Goal: Task Accomplishment & Management: Manage account settings

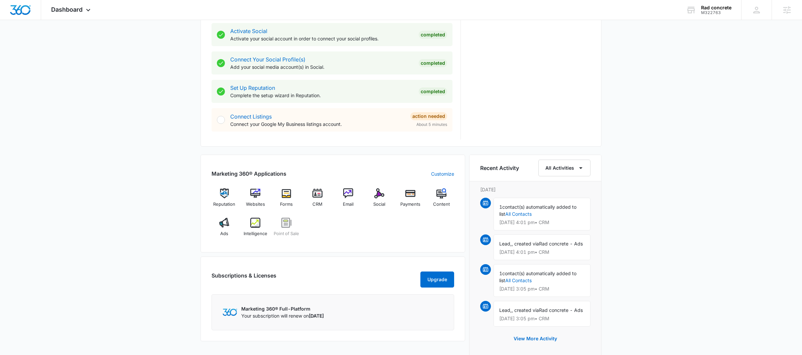
scroll to position [285, 0]
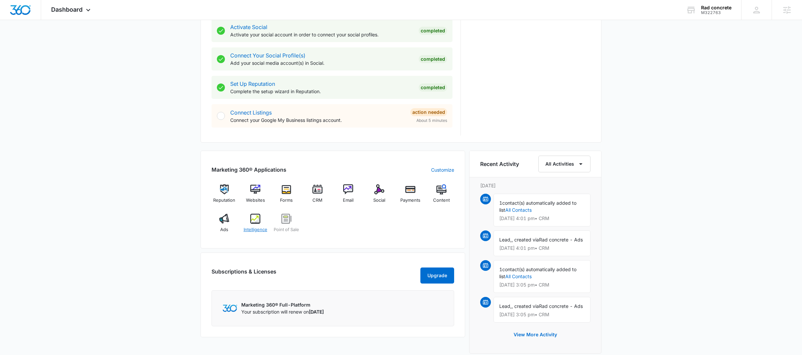
click at [254, 222] on img at bounding box center [255, 219] width 10 height 10
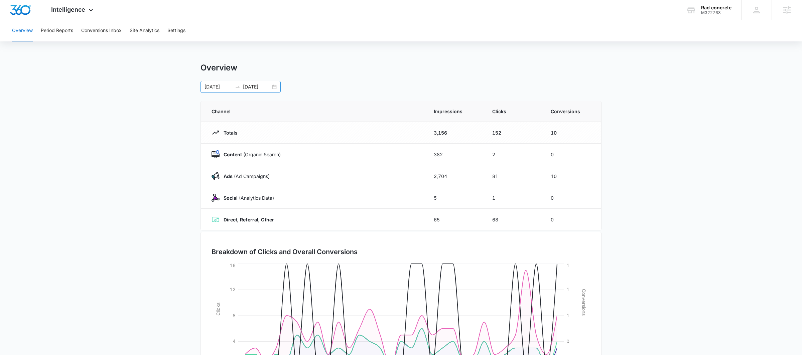
click at [276, 87] on div "08/30/2025 09/29/2025" at bounding box center [241, 87] width 80 height 12
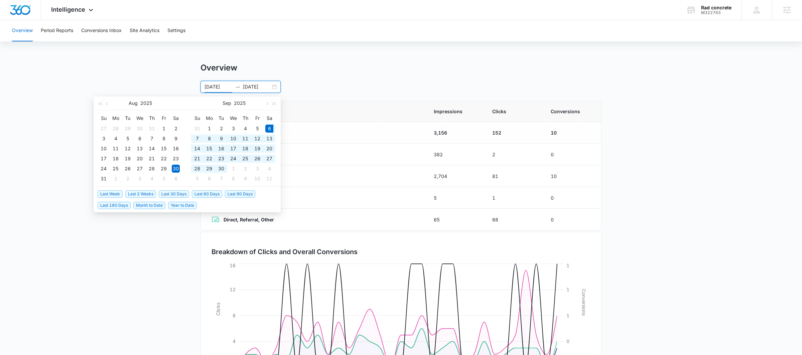
click at [180, 194] on span "Last 30 Days" at bounding box center [174, 194] width 30 height 7
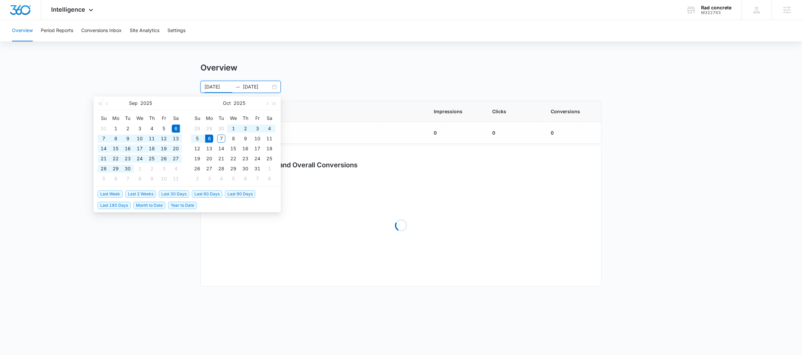
type input "09/06/2025"
type input "10/06/2025"
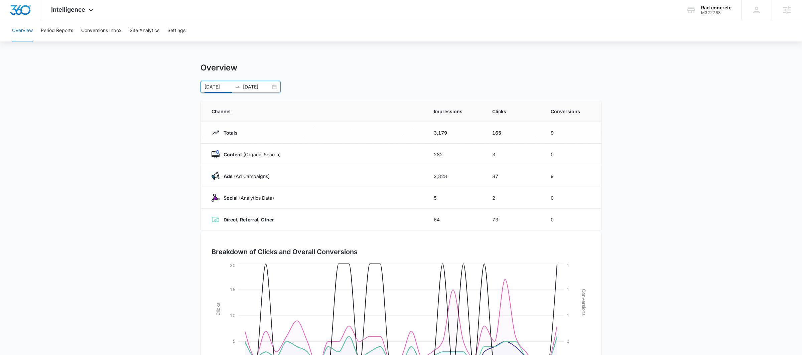
click at [274, 84] on div "09/06/2025 10/06/2025" at bounding box center [241, 87] width 80 height 12
click at [339, 75] on div "Overview 09/06/2025 10/06/2025 Sep 2025 Su Mo Tu We Th Fr Sa 31 1 2 3 4 5 6 7 8…" at bounding box center [401, 78] width 401 height 30
click at [276, 86] on div "09/06/2025 10/06/2025" at bounding box center [241, 87] width 80 height 12
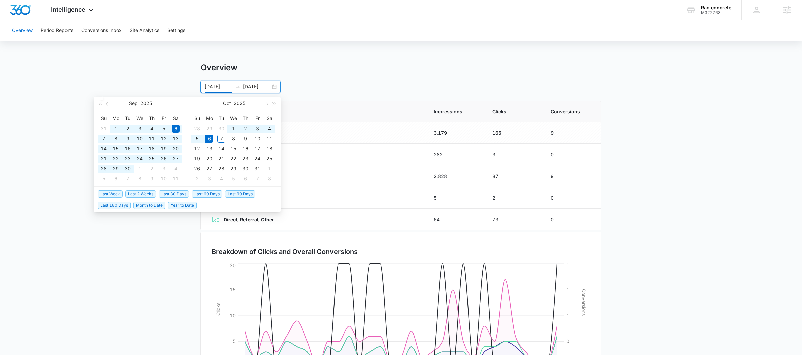
click at [210, 196] on span "Last 60 Days" at bounding box center [207, 194] width 30 height 7
type input "08/07/2025"
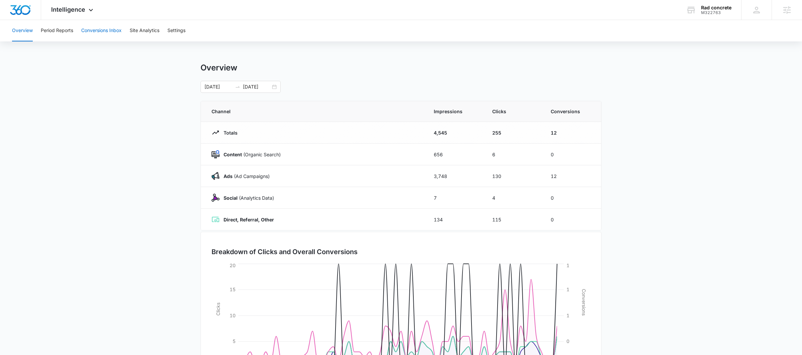
click at [99, 33] on button "Conversions Inbox" at bounding box center [101, 30] width 40 height 21
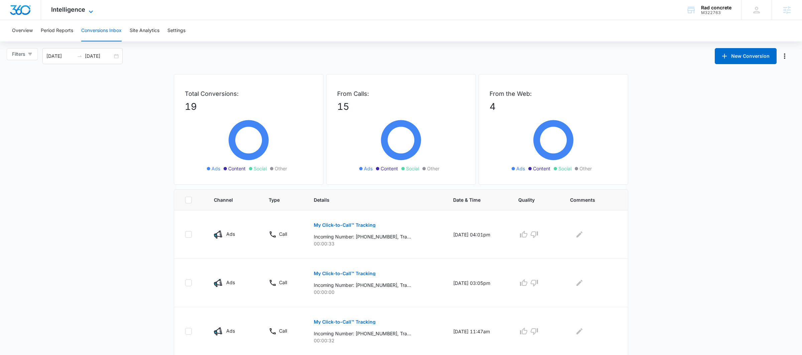
click at [58, 6] on span "Intelligence" at bounding box center [68, 9] width 34 height 7
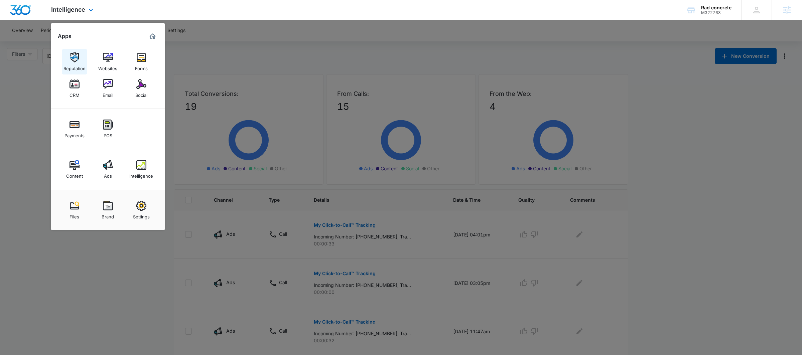
click at [82, 52] on link "Reputation" at bounding box center [74, 61] width 25 height 25
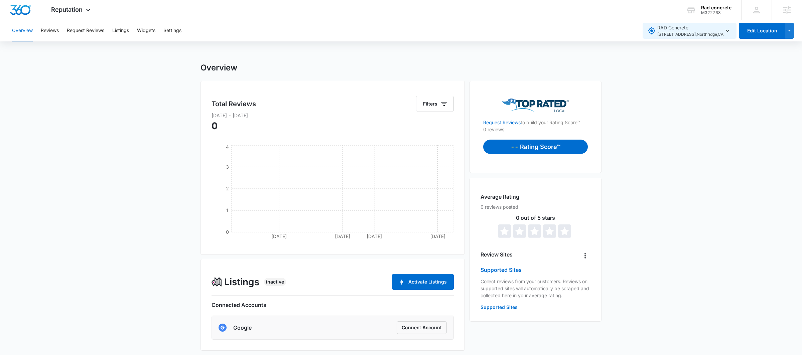
click at [729, 29] on icon "button" at bounding box center [728, 31] width 8 height 8
click at [760, 30] on button "Edit Location" at bounding box center [762, 31] width 46 height 16
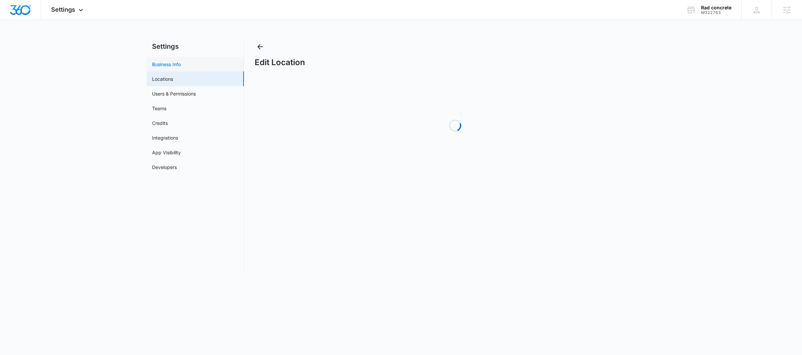
select select "California"
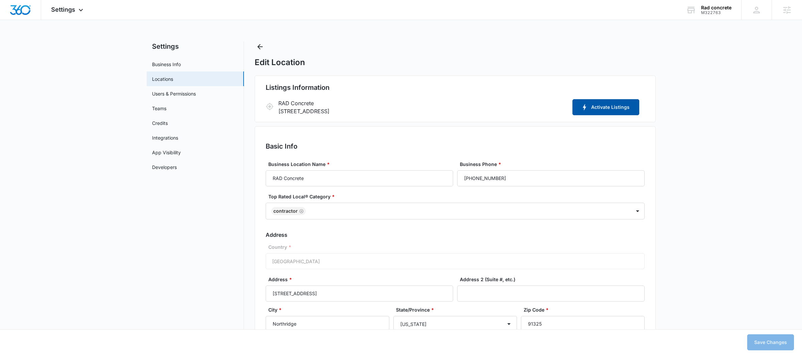
click at [592, 102] on button "Activate Listings" at bounding box center [606, 107] width 67 height 16
click at [261, 49] on icon "Back" at bounding box center [260, 47] width 8 height 8
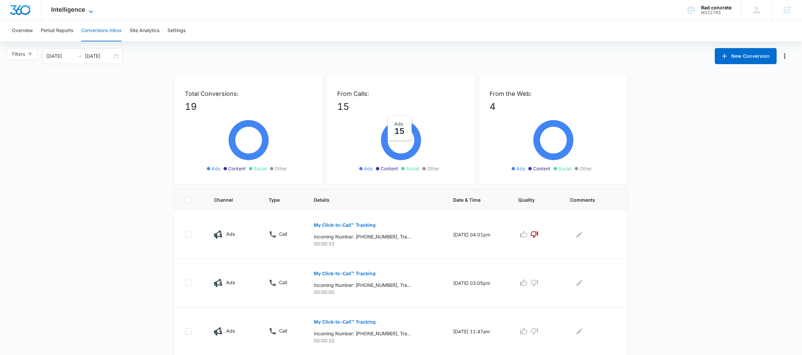
click at [69, 12] on span "Intelligence" at bounding box center [68, 9] width 34 height 7
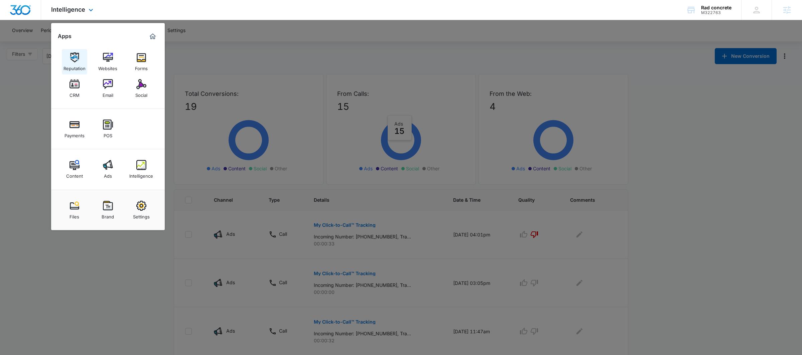
click at [76, 58] on img at bounding box center [75, 57] width 10 height 10
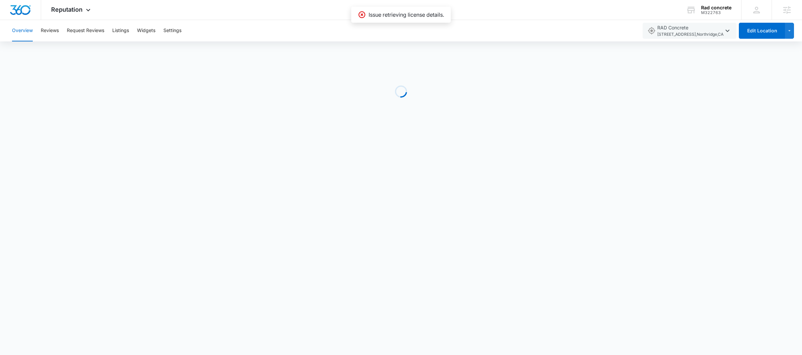
click at [413, 11] on p "Issue retrieving license details." at bounding box center [407, 15] width 76 height 8
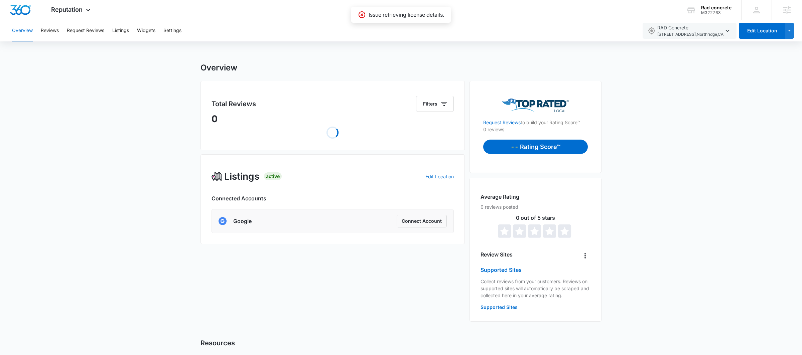
click at [430, 47] on div "Overview Reviews Request Reviews Listings Widgets Settings RAD Concrete 9018 Ba…" at bounding box center [401, 248] width 802 height 456
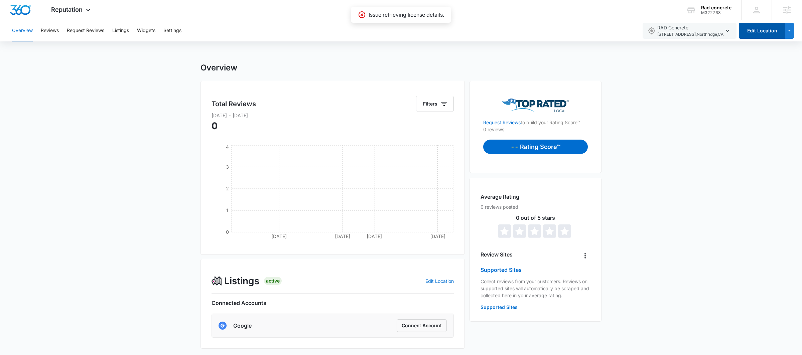
click at [769, 26] on button "Edit Location" at bounding box center [762, 31] width 46 height 16
select select "California"
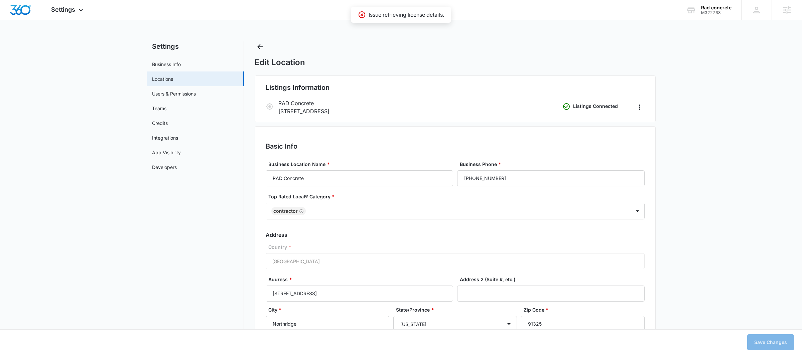
click at [347, 51] on div "Edit Location" at bounding box center [455, 54] width 401 height 26
click at [260, 49] on icon "Back" at bounding box center [259, 46] width 5 height 5
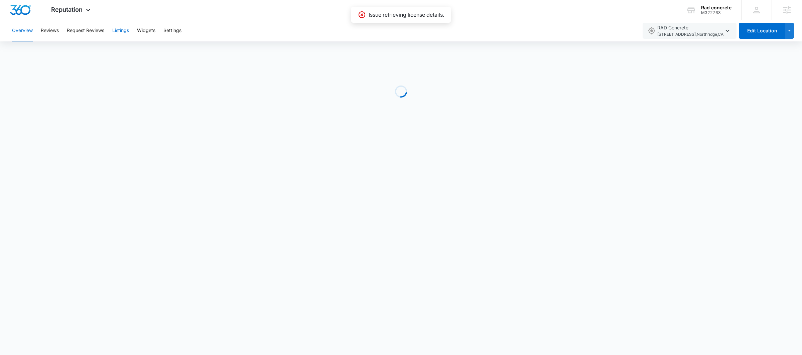
click at [125, 33] on button "Listings" at bounding box center [120, 30] width 17 height 21
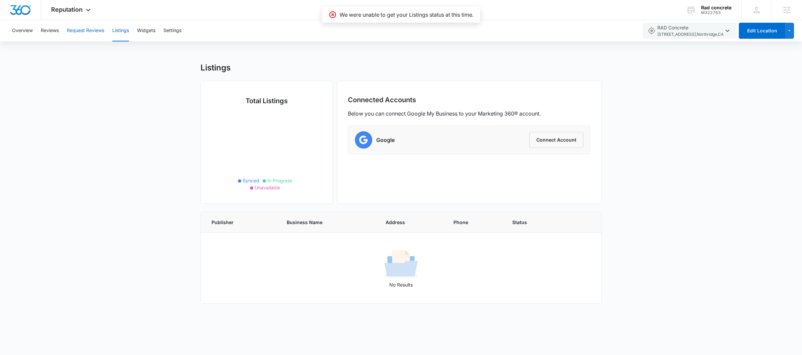
click at [89, 29] on button "Request Reviews" at bounding box center [85, 30] width 37 height 21
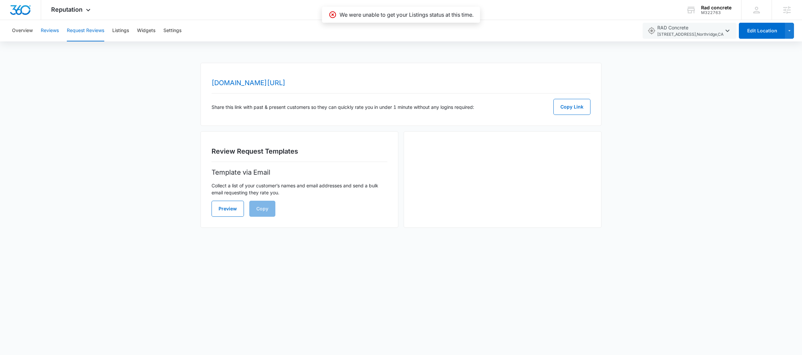
click at [54, 31] on button "Reviews" at bounding box center [50, 30] width 18 height 21
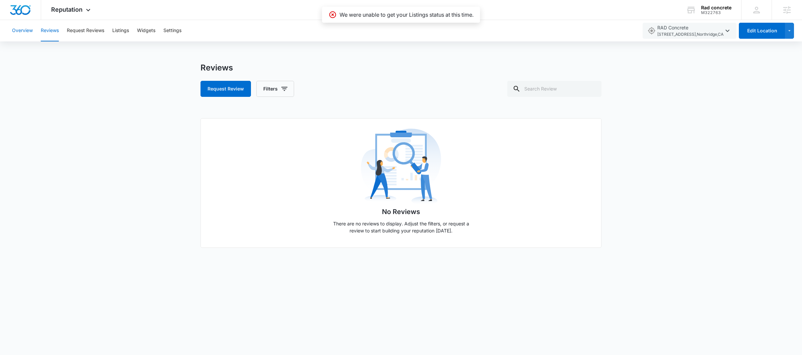
click at [23, 34] on button "Overview" at bounding box center [22, 30] width 21 height 21
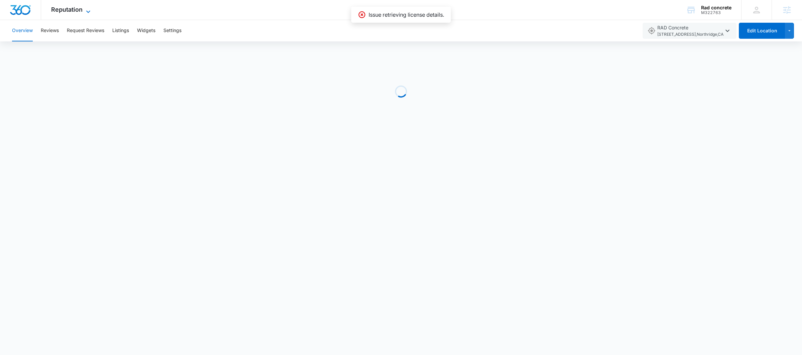
click at [76, 6] on span "Reputation" at bounding box center [66, 9] width 31 height 7
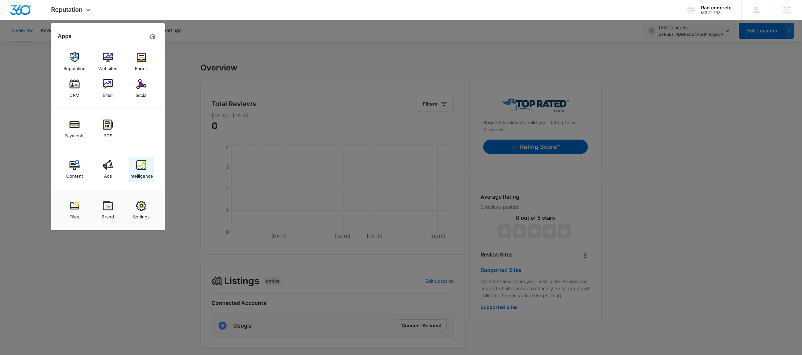
click at [141, 171] on div "Intelligence" at bounding box center [141, 174] width 24 height 9
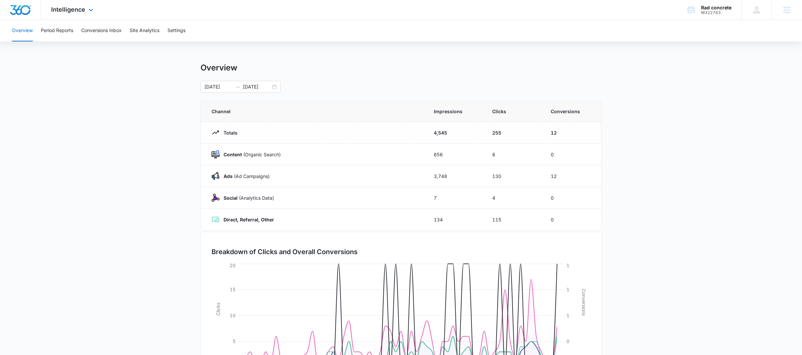
click at [85, 13] on div "Intelligence Apps Reputation Websites Forms CRM Email Social Payments POS Conte…" at bounding box center [73, 10] width 64 height 20
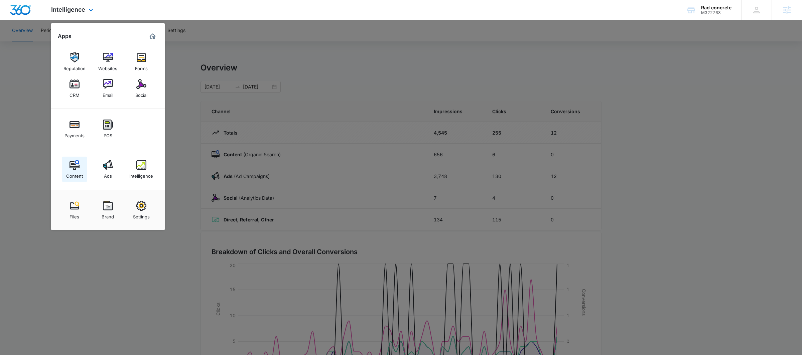
click at [72, 171] on div "Content" at bounding box center [74, 174] width 17 height 9
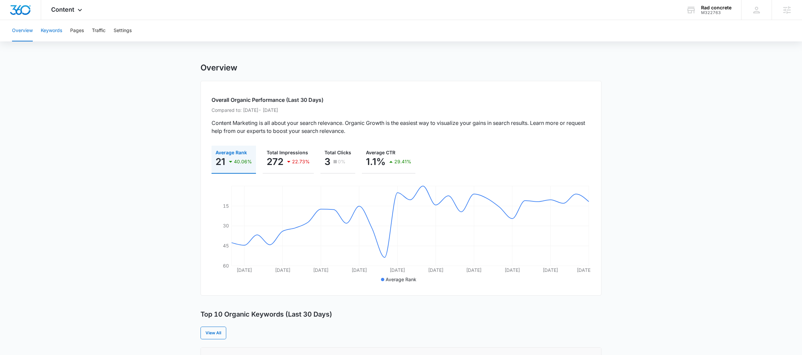
click at [58, 29] on button "Keywords" at bounding box center [51, 30] width 21 height 21
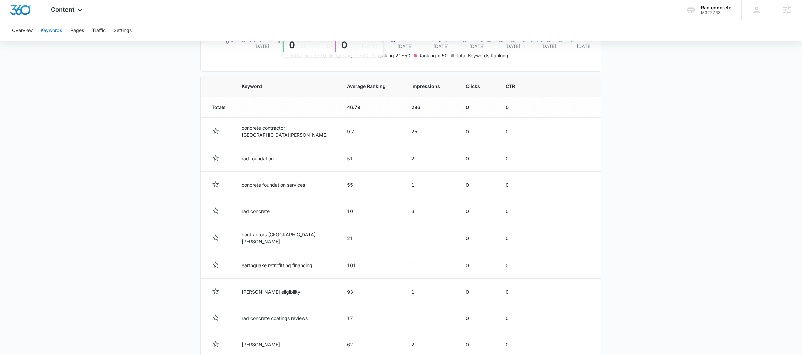
scroll to position [265, 0]
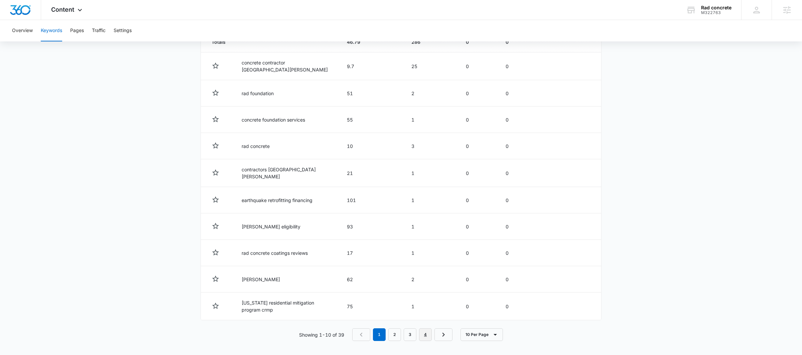
click at [423, 335] on link "4" at bounding box center [425, 335] width 13 height 13
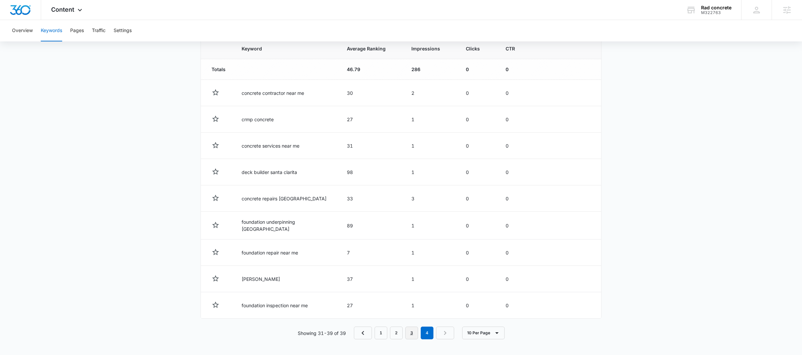
click at [410, 331] on link "3" at bounding box center [412, 333] width 13 height 13
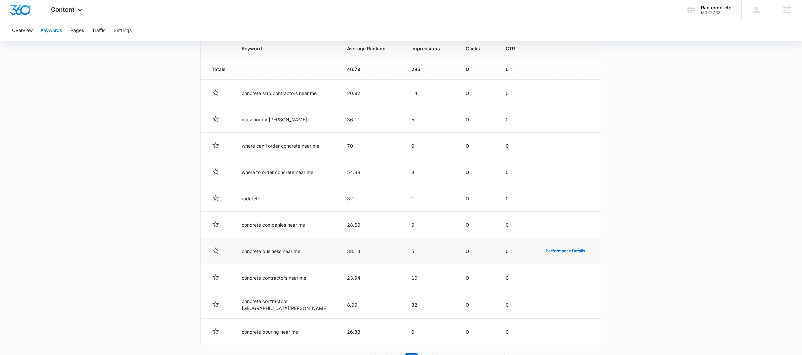
scroll to position [0, 0]
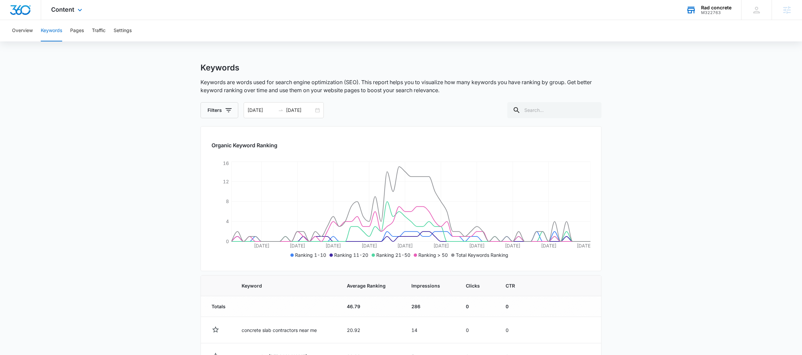
click at [721, 2] on div "Rad concrete M322763 Your Accounts View All" at bounding box center [708, 10] width 65 height 20
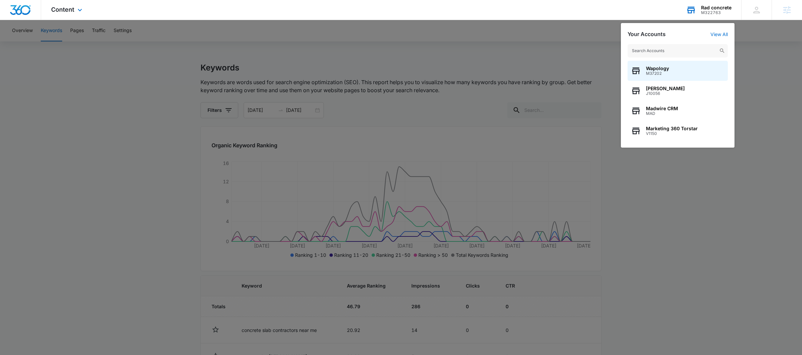
click at [674, 50] on input "text" at bounding box center [678, 50] width 100 height 13
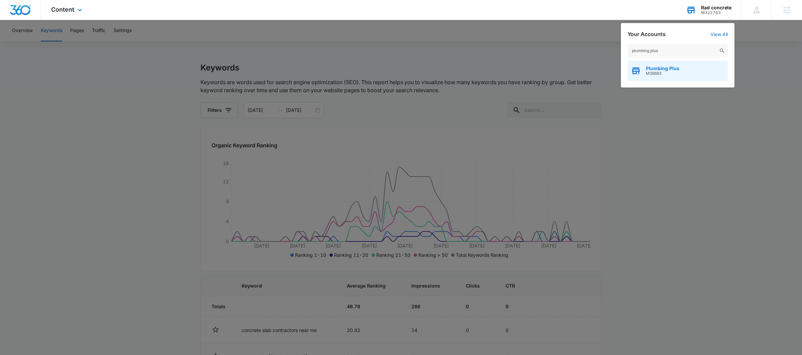
type input "plumbing plus"
click at [652, 68] on span "Plumbing Plus" at bounding box center [662, 68] width 33 height 5
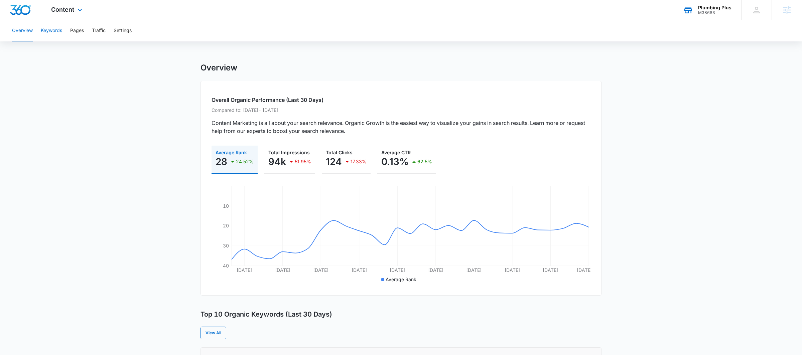
click at [62, 33] on button "Keywords" at bounding box center [51, 30] width 21 height 21
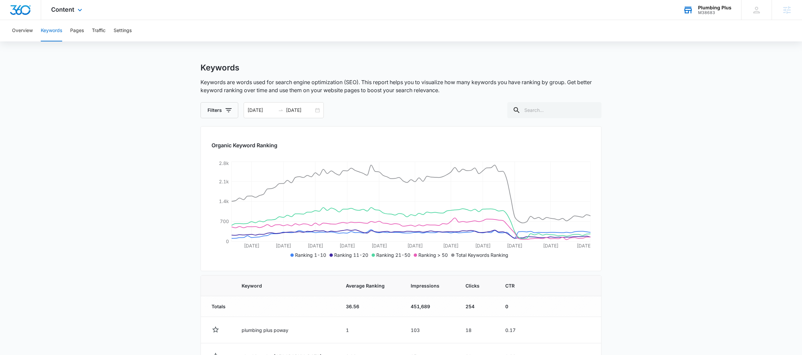
click at [716, 19] on div "Plumbing Plus M38683 Your Accounts View All" at bounding box center [707, 10] width 68 height 20
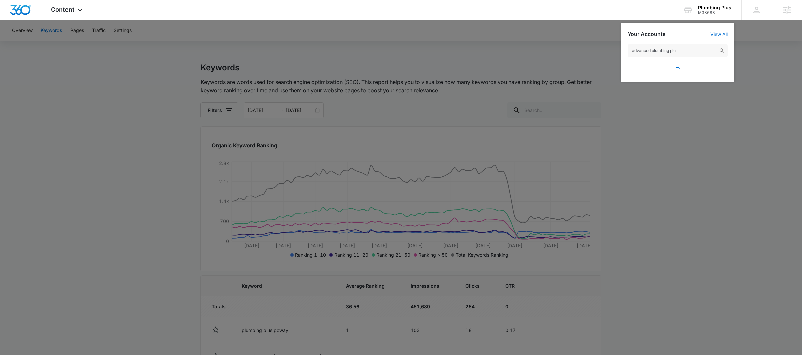
type input "advanced plumbing plus"
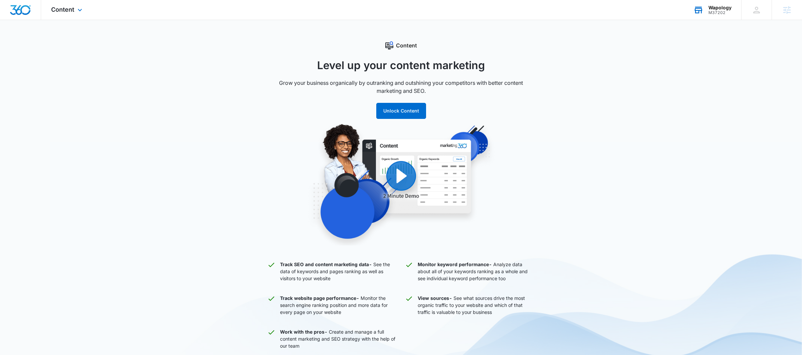
click at [723, 12] on div "M37202" at bounding box center [720, 12] width 23 height 5
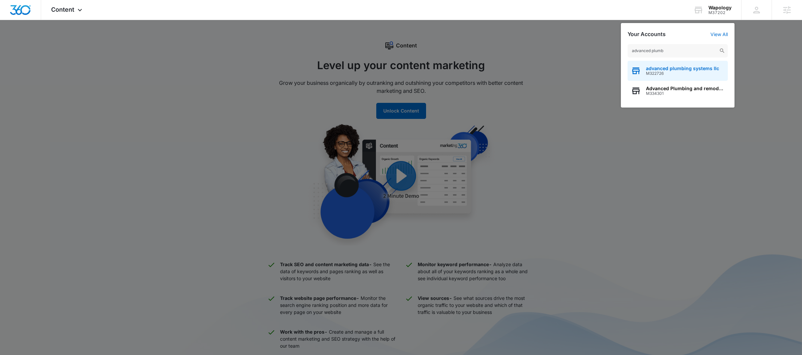
type input "advanced plumb"
click at [651, 78] on div "advanced plumbing systems llc M322726" at bounding box center [678, 71] width 100 height 20
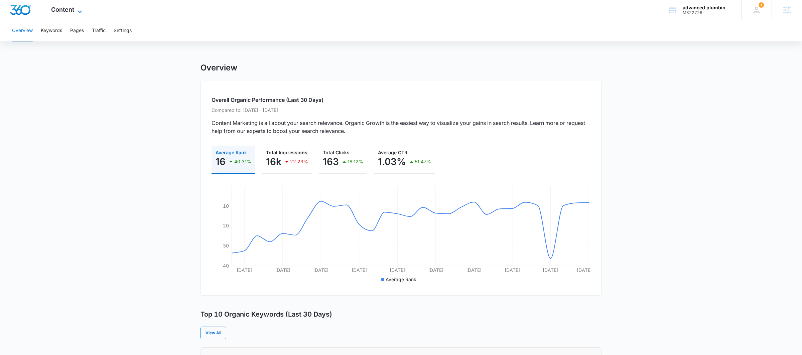
click at [76, 12] on icon at bounding box center [80, 12] width 8 height 8
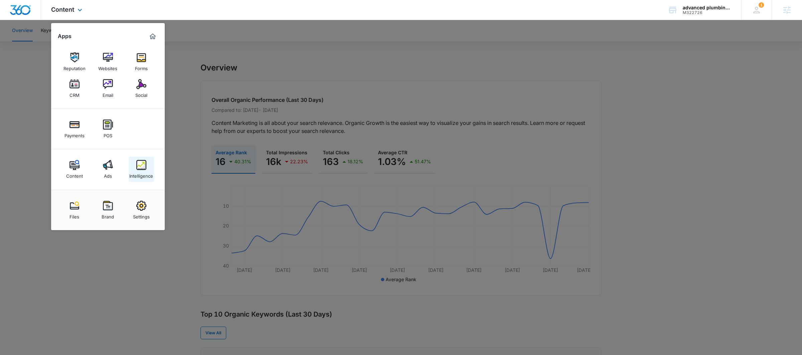
click at [141, 169] on img at bounding box center [141, 165] width 10 height 10
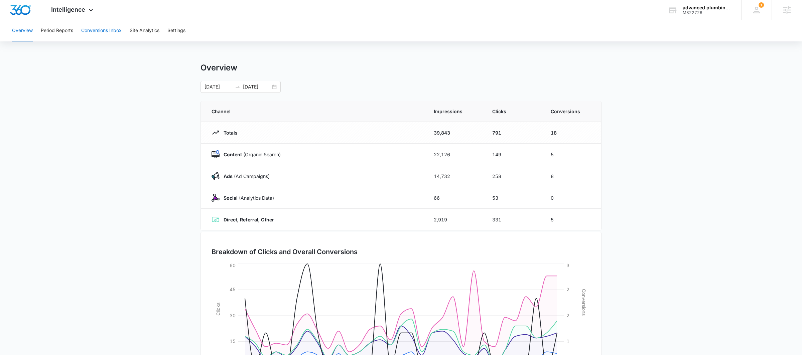
click at [116, 32] on button "Conversions Inbox" at bounding box center [101, 30] width 40 height 21
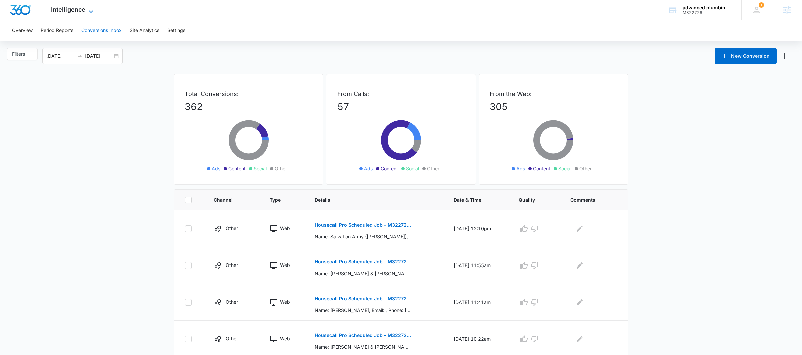
click at [76, 11] on span "Intelligence" at bounding box center [68, 9] width 34 height 7
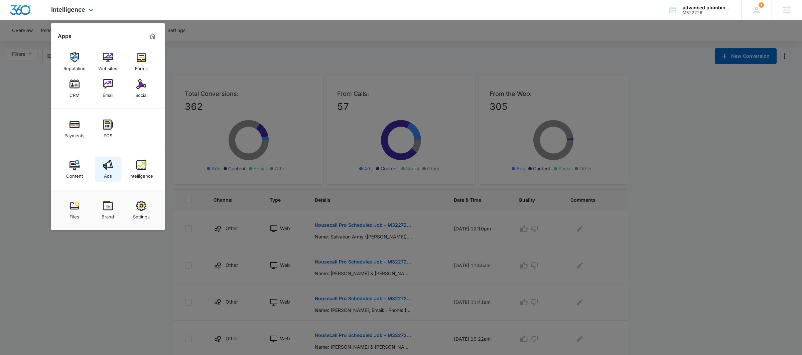
click at [111, 170] on div "Ads" at bounding box center [108, 174] width 8 height 9
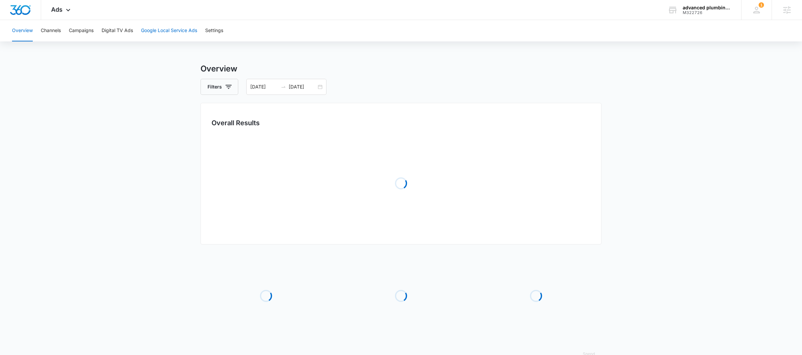
click at [160, 32] on button "Google Local Service Ads" at bounding box center [169, 30] width 56 height 21
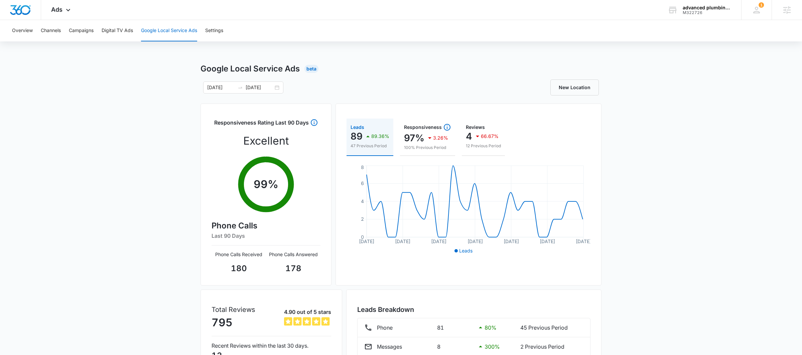
scroll to position [56, 0]
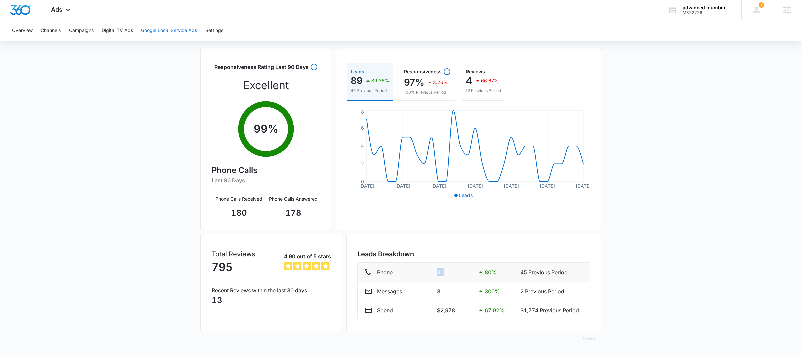
drag, startPoint x: 443, startPoint y: 273, endPoint x: 423, endPoint y: 273, distance: 19.4
click at [423, 273] on div "Phone 81 80 % 45 Previous Period" at bounding box center [474, 272] width 220 height 8
click at [429, 273] on div "Phone" at bounding box center [398, 272] width 68 height 8
drag, startPoint x: 442, startPoint y: 291, endPoint x: 430, endPoint y: 291, distance: 11.7
click at [430, 291] on div "Messages 8 300 % 2 Previous Period" at bounding box center [474, 292] width 220 height 8
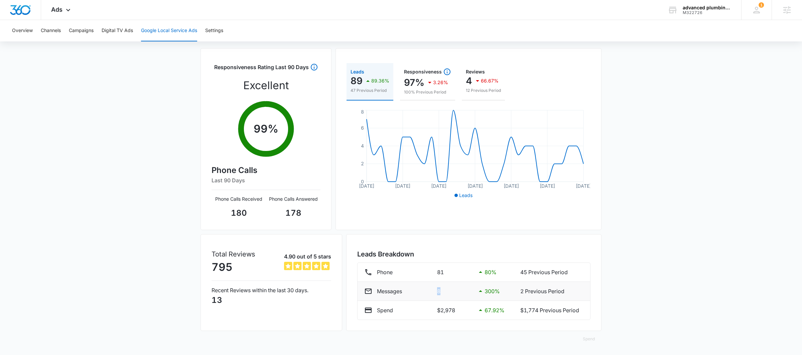
click at [431, 292] on div "Messages" at bounding box center [398, 292] width 68 height 8
drag, startPoint x: 459, startPoint y: 311, endPoint x: 429, endPoint y: 311, distance: 30.8
click at [429, 311] on div "Spend $2,978 67.92 % $1,774 Previous Period" at bounding box center [474, 311] width 220 height 8
click at [433, 311] on div "Spend $2,978 67.92 % $1,774 Previous Period" at bounding box center [474, 311] width 220 height 8
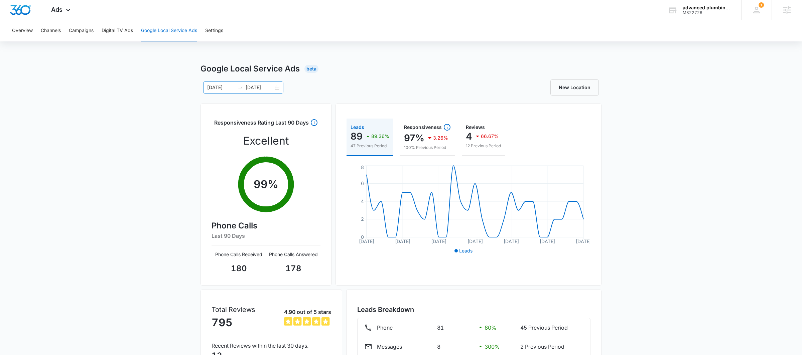
click at [276, 87] on div "08/06/2025 09/05/2025" at bounding box center [243, 88] width 80 height 12
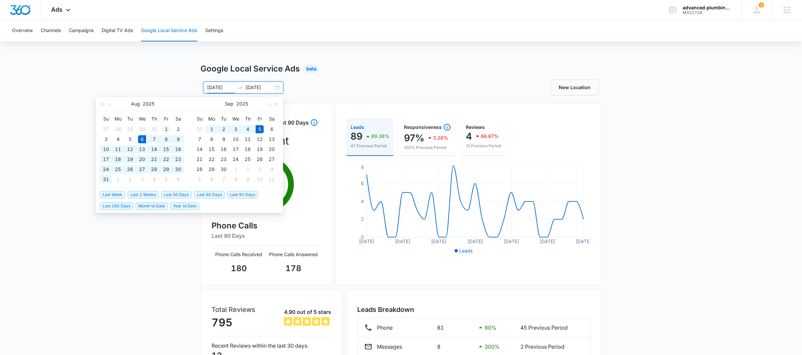
type input "08/01/2025"
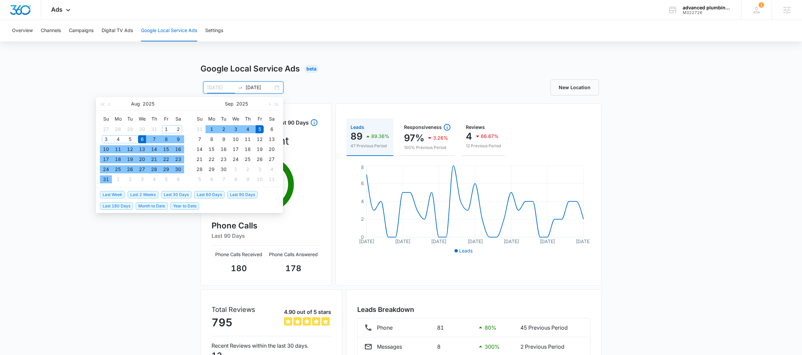
click at [168, 128] on div "1" at bounding box center [166, 129] width 8 height 8
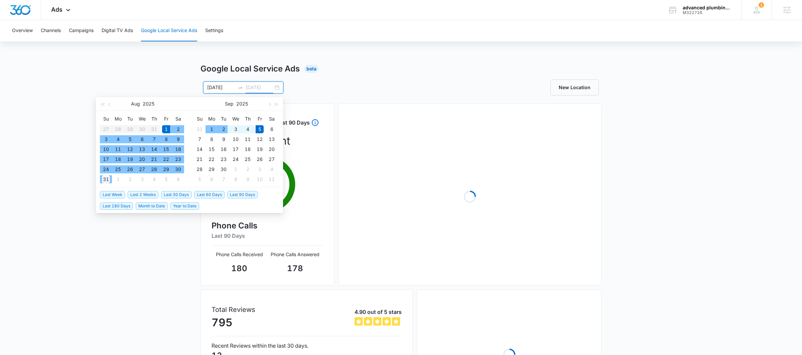
type input "08/31/2025"
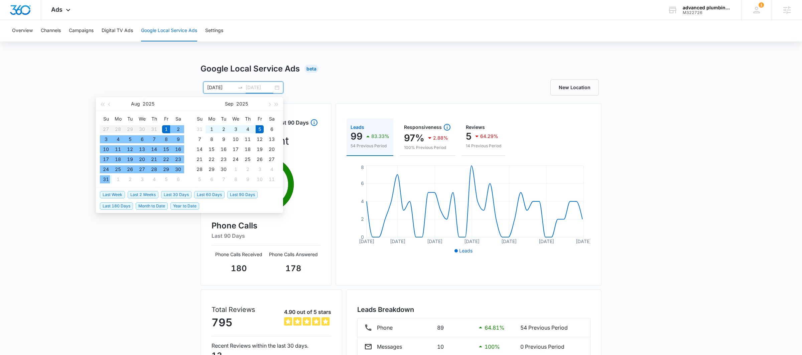
click at [106, 180] on div "31" at bounding box center [106, 180] width 8 height 8
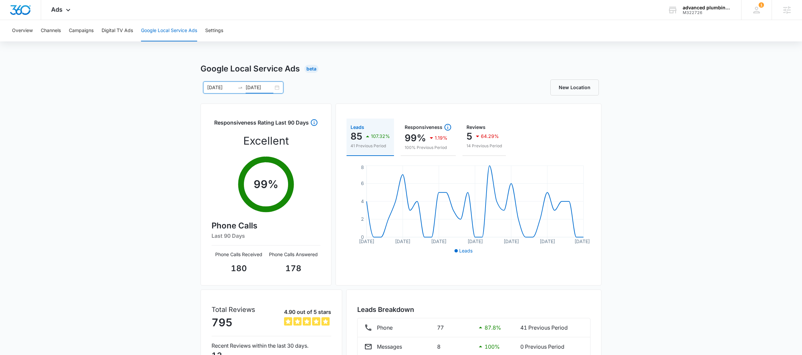
click at [276, 87] on div "08/01/2025 08/31/2025" at bounding box center [243, 88] width 80 height 12
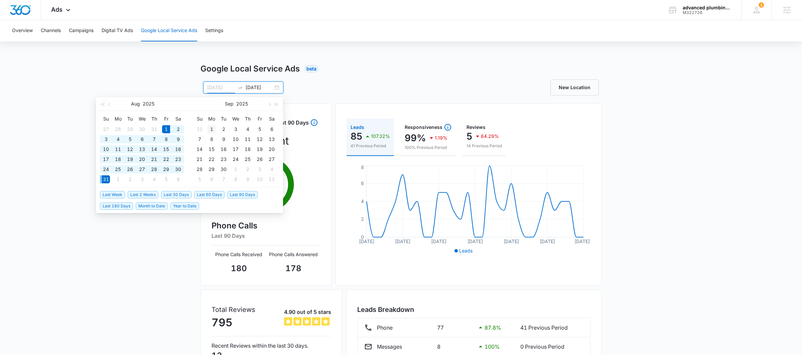
type input "09/01/2025"
click at [211, 126] on div "1" at bounding box center [212, 129] width 8 height 8
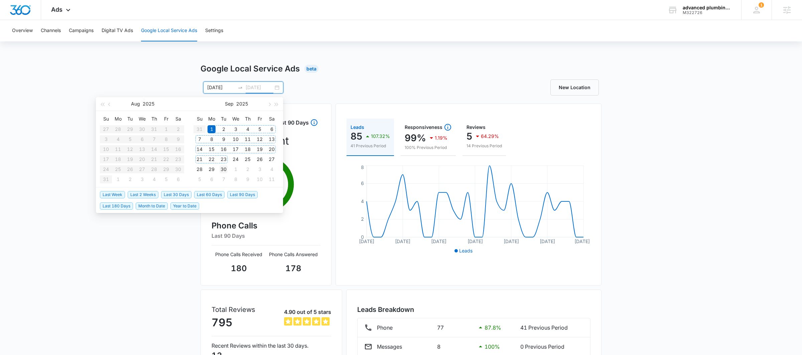
type input "09/30/2025"
click at [224, 166] on div "30" at bounding box center [224, 170] width 8 height 8
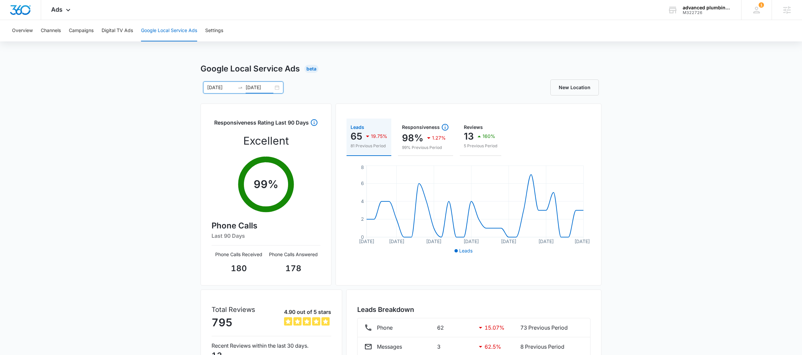
click at [276, 90] on div "09/01/2025 09/30/2025" at bounding box center [243, 88] width 80 height 12
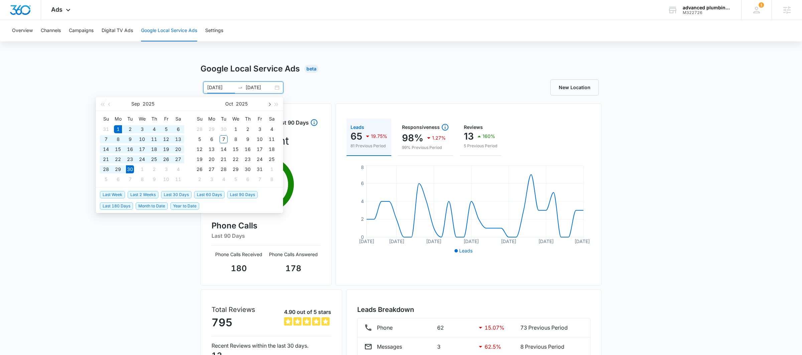
click at [270, 106] on button "button" at bounding box center [268, 103] width 7 height 13
type input "10/01/2025"
click at [142, 127] on div "1" at bounding box center [142, 129] width 8 height 8
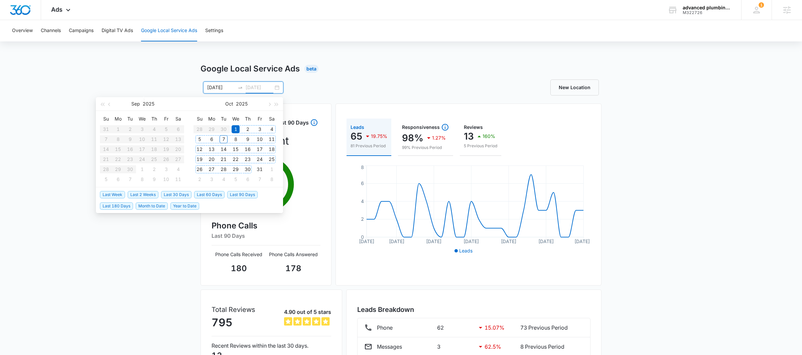
click at [250, 169] on div "30" at bounding box center [248, 170] width 8 height 8
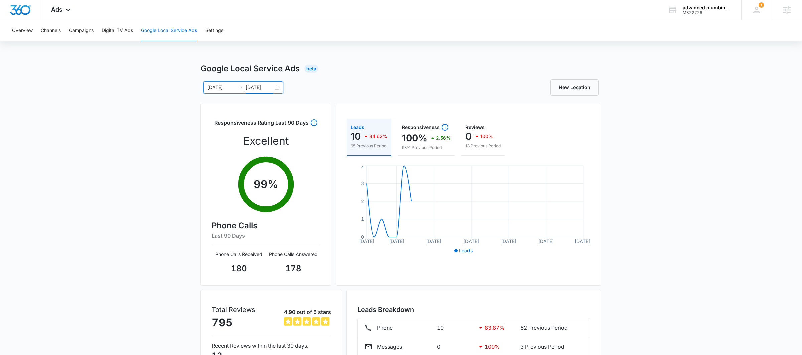
click at [268, 87] on input "10/30/2025" at bounding box center [260, 87] width 28 height 7
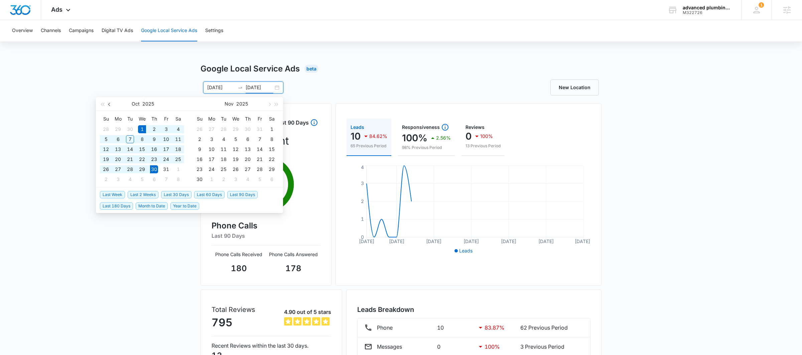
click at [111, 104] on span "button" at bounding box center [109, 104] width 3 height 3
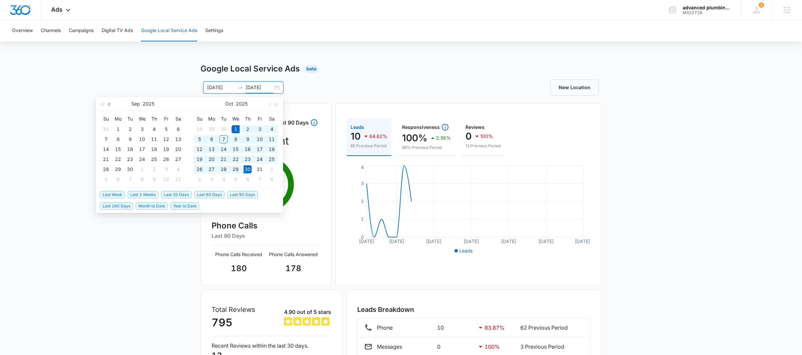
click at [111, 104] on span "button" at bounding box center [109, 104] width 3 height 3
click at [110, 104] on span "button" at bounding box center [109, 104] width 3 height 3
type input "07/01/2025"
click at [129, 130] on div "1" at bounding box center [130, 129] width 8 height 8
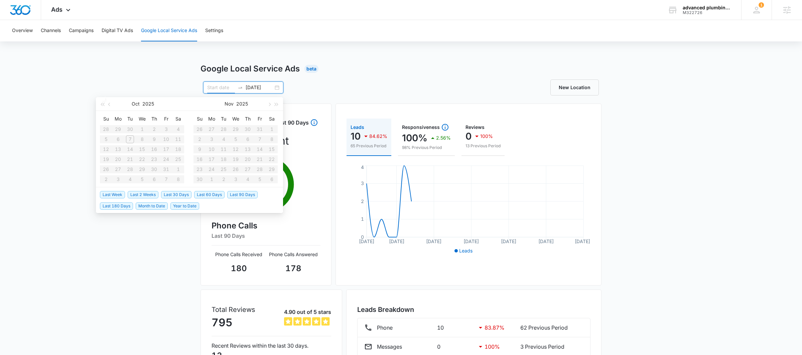
click at [215, 89] on input at bounding box center [221, 87] width 28 height 7
click at [110, 104] on span "button" at bounding box center [109, 104] width 3 height 3
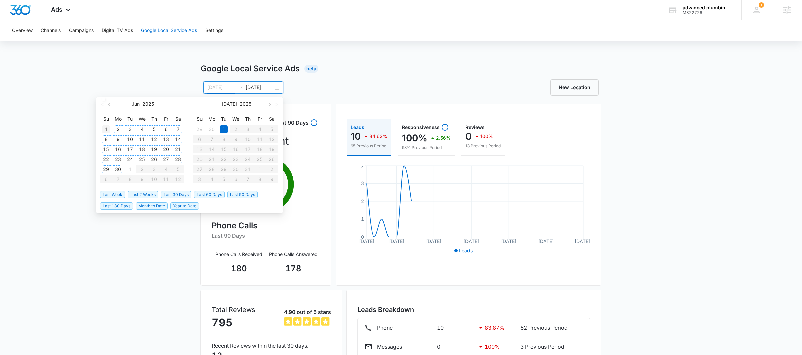
type input "06/01/2025"
click at [104, 133] on div "1" at bounding box center [106, 129] width 8 height 8
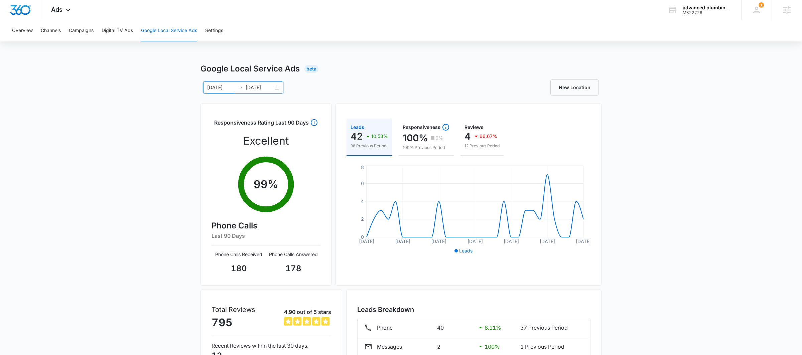
click at [276, 86] on div "06/01/2025 07/01/2025" at bounding box center [243, 88] width 80 height 12
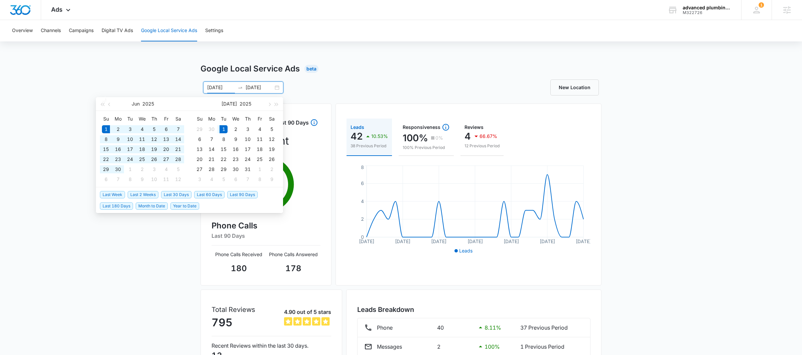
click at [318, 78] on div "Google Local Service Ads Beta 06/01/2025 07/01/2025 Jun 2025 Su Mo Tu We Th Fr …" at bounding box center [401, 237] width 401 height 348
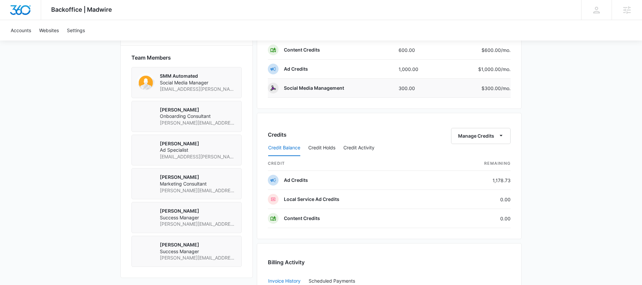
scroll to position [476, 0]
drag, startPoint x: 207, startPoint y: 64, endPoint x: 153, endPoint y: 64, distance: 54.5
click at [153, 73] on div "SMM Automated Social Media Manager shania.buchanan+smm-automated@madwire.com" at bounding box center [186, 83] width 99 height 20
click at [219, 73] on p "SMM Automated" at bounding box center [198, 76] width 76 height 7
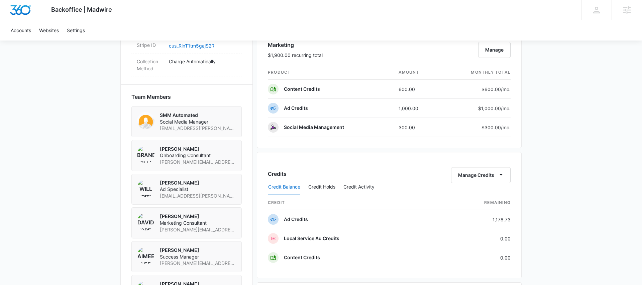
scroll to position [432, 0]
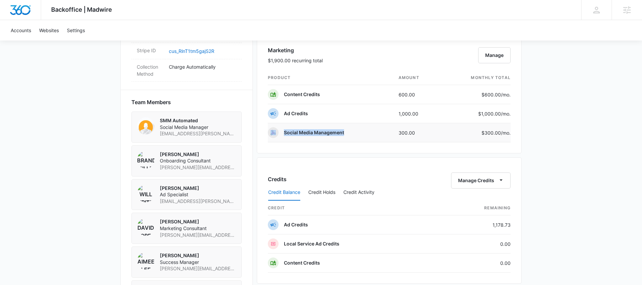
drag, startPoint x: 376, startPoint y: 133, endPoint x: 278, endPoint y: 133, distance: 98.0
click at [278, 133] on td "Social Media Management" at bounding box center [330, 132] width 125 height 19
click at [359, 128] on td "Social Media Management" at bounding box center [330, 132] width 125 height 19
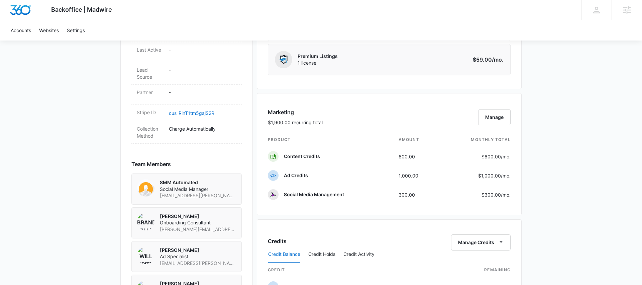
scroll to position [370, 0]
click at [486, 115] on button "Manage" at bounding box center [494, 117] width 32 height 16
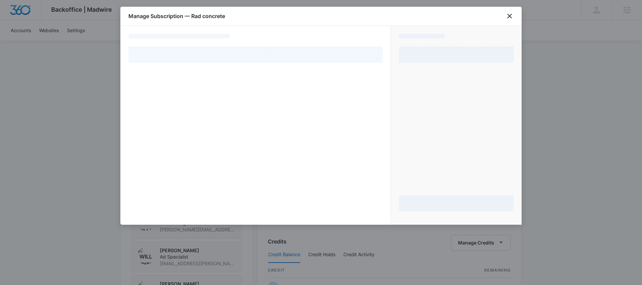
select select "pm_1Qufp0A4n8RTgNjUvIzgRiUd"
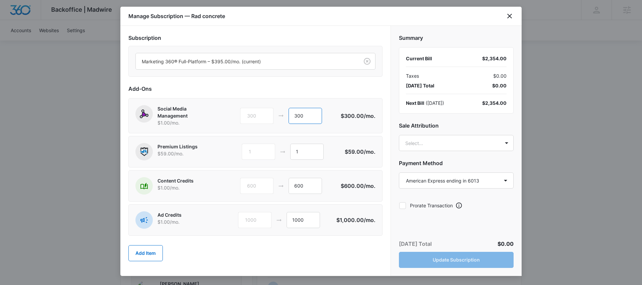
drag, startPoint x: 306, startPoint y: 116, endPoint x: 267, endPoint y: 116, distance: 38.8
click at [267, 116] on div "300 300" at bounding box center [290, 116] width 101 height 16
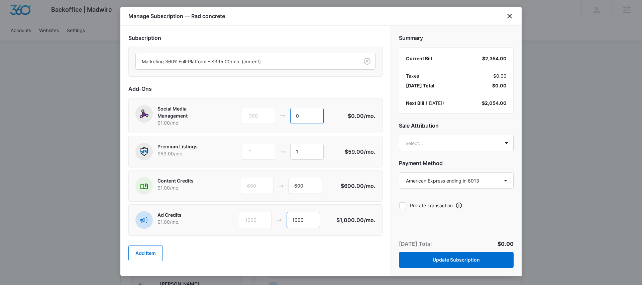
type input "0"
click at [297, 222] on input "1000" at bounding box center [303, 220] width 33 height 16
type input "1300"
click at [451, 259] on button "Update Subscription" at bounding box center [456, 259] width 115 height 16
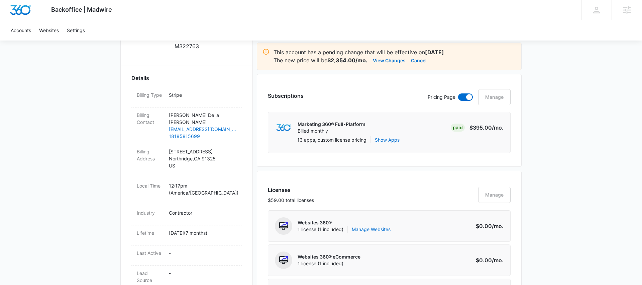
scroll to position [0, 0]
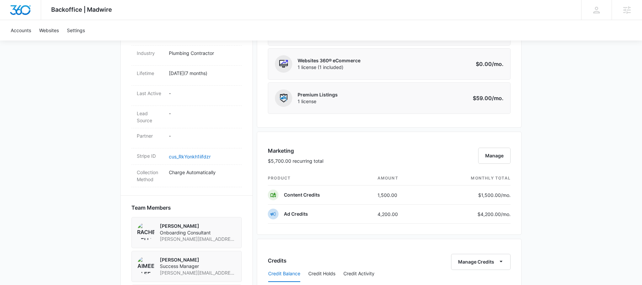
scroll to position [333, 0]
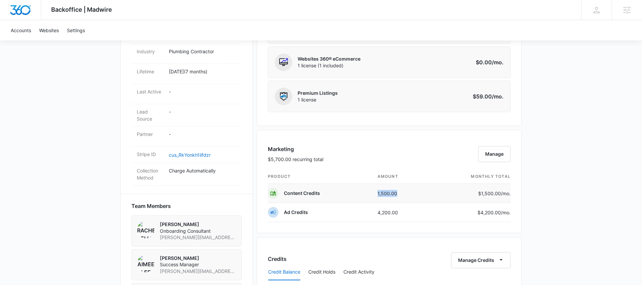
drag, startPoint x: 399, startPoint y: 192, endPoint x: 353, endPoint y: 192, distance: 45.8
click at [353, 192] on tr "Content Credits 1,500.00 $1,500.00 /mo." at bounding box center [389, 193] width 243 height 19
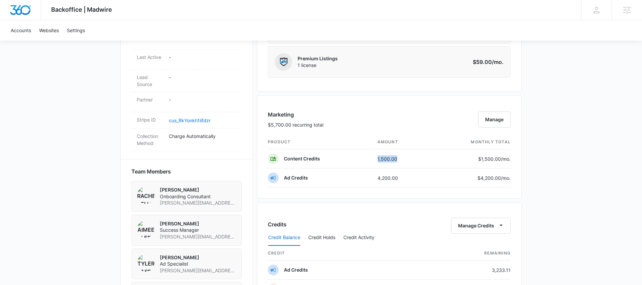
scroll to position [370, 0]
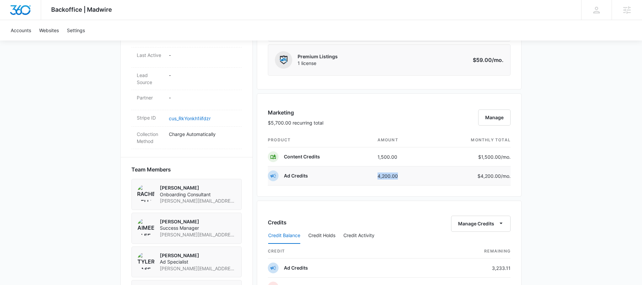
drag, startPoint x: 403, startPoint y: 178, endPoint x: 357, endPoint y: 177, distance: 45.8
click at [357, 177] on tr "Ad Credits 4,200.00 $4,200.00 /mo." at bounding box center [389, 175] width 243 height 19
click at [409, 172] on td "4,200.00" at bounding box center [400, 175] width 57 height 19
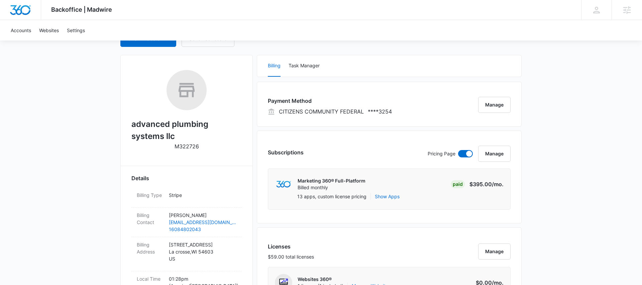
scroll to position [0, 0]
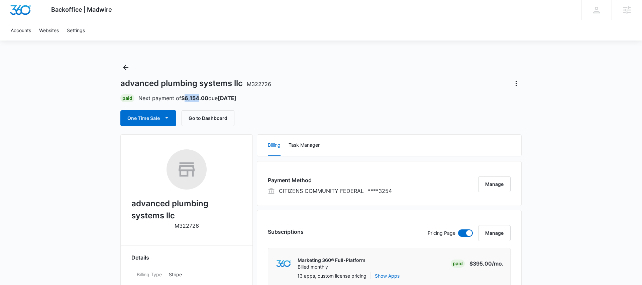
drag, startPoint x: 186, startPoint y: 96, endPoint x: 199, endPoint y: 97, distance: 13.4
click at [199, 97] on strong "$6,154.00" at bounding box center [194, 98] width 27 height 7
copy strong "6,154"
click at [239, 97] on div "Paid Next payment of $6,154.00 due Oct 10" at bounding box center [320, 98] width 401 height 8
click at [125, 63] on icon "Back" at bounding box center [126, 67] width 8 height 8
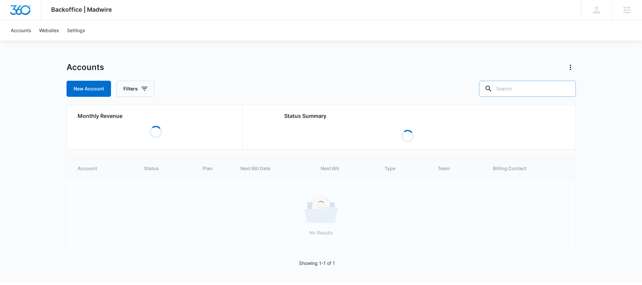
click at [531, 90] on input "text" at bounding box center [527, 89] width 97 height 16
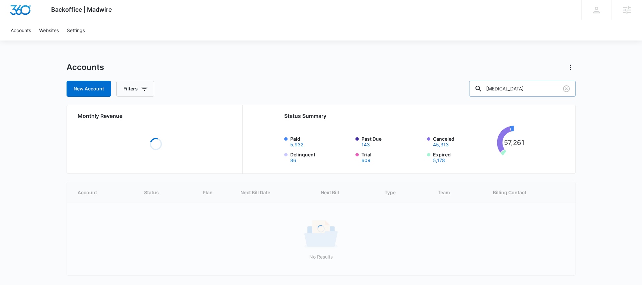
type input "activated carbon"
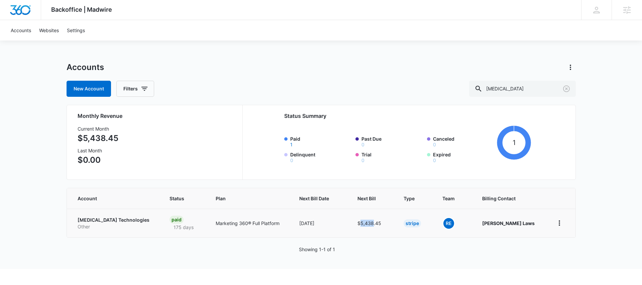
drag, startPoint x: 385, startPoint y: 224, endPoint x: 373, endPoint y: 224, distance: 12.0
click at [373, 224] on td "$5,438.45" at bounding box center [372, 222] width 46 height 29
copy td "5,438"
click at [204, 93] on div "New Account Filters activated carbon" at bounding box center [321, 89] width 509 height 16
click at [568, 90] on icon "Clear" at bounding box center [566, 88] width 7 height 7
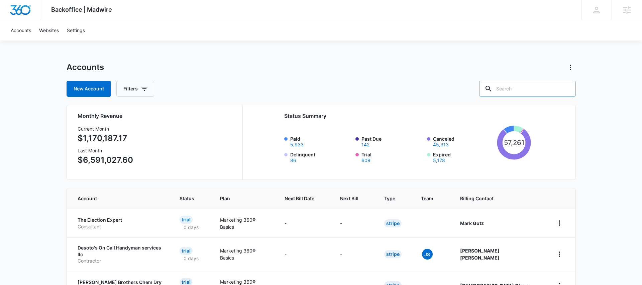
click at [518, 86] on input "text" at bounding box center [527, 89] width 97 height 16
type input "a"
type input "advanced plumbing systems"
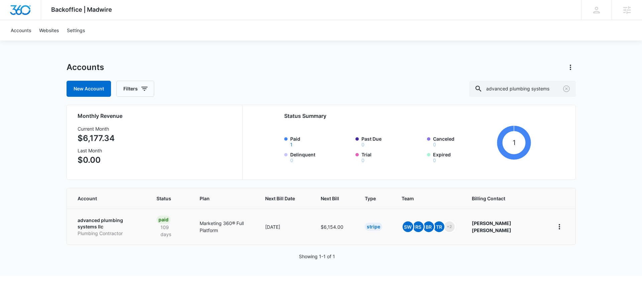
click at [127, 221] on p "advanced plumbing systems llc" at bounding box center [109, 223] width 63 height 13
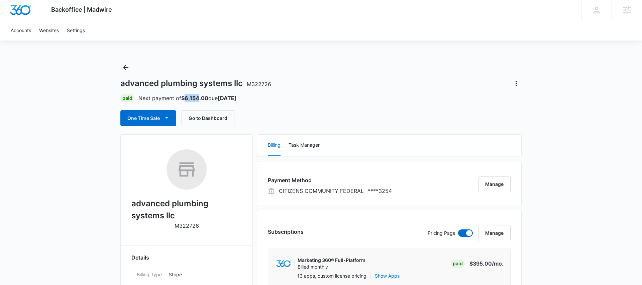
drag, startPoint x: 199, startPoint y: 98, endPoint x: 185, endPoint y: 99, distance: 13.7
click at [185, 99] on strong "$6,154.00" at bounding box center [194, 98] width 27 height 7
copy strong "6,154"
